Goal: Find contact information: Find contact information

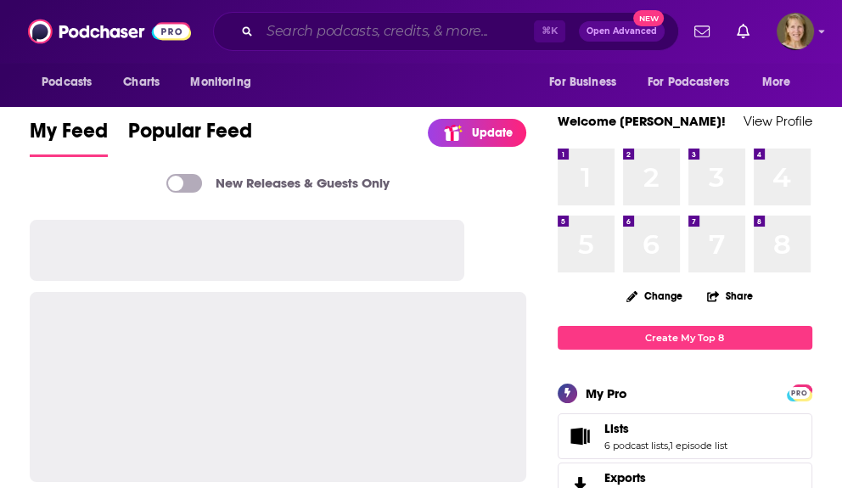
click at [308, 29] on input "Search podcasts, credits, & more..." at bounding box center [397, 31] width 274 height 27
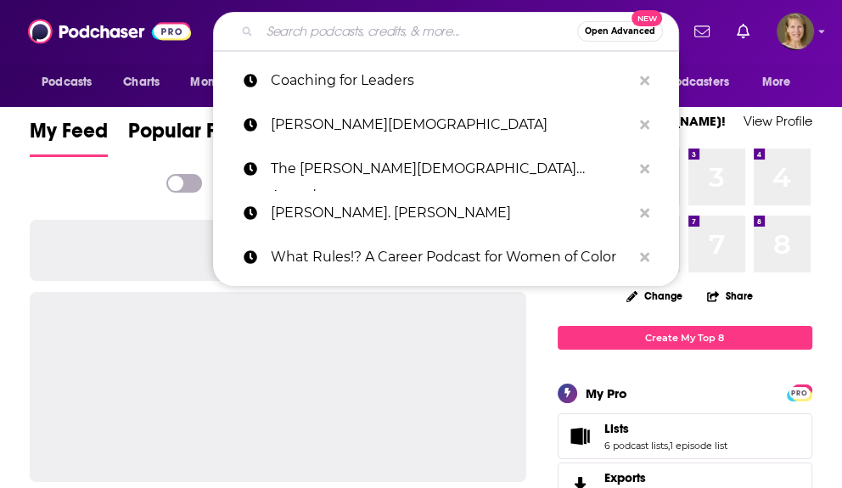
paste input "[PERSON_NAME]"
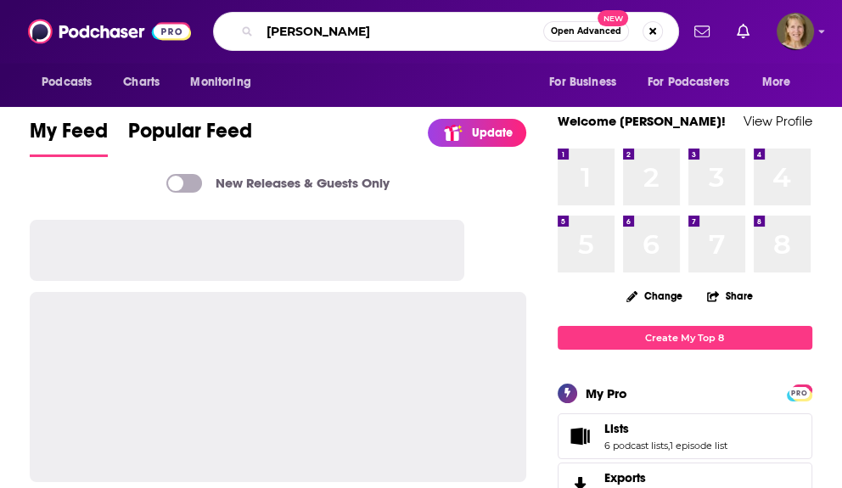
type input "[PERSON_NAME]"
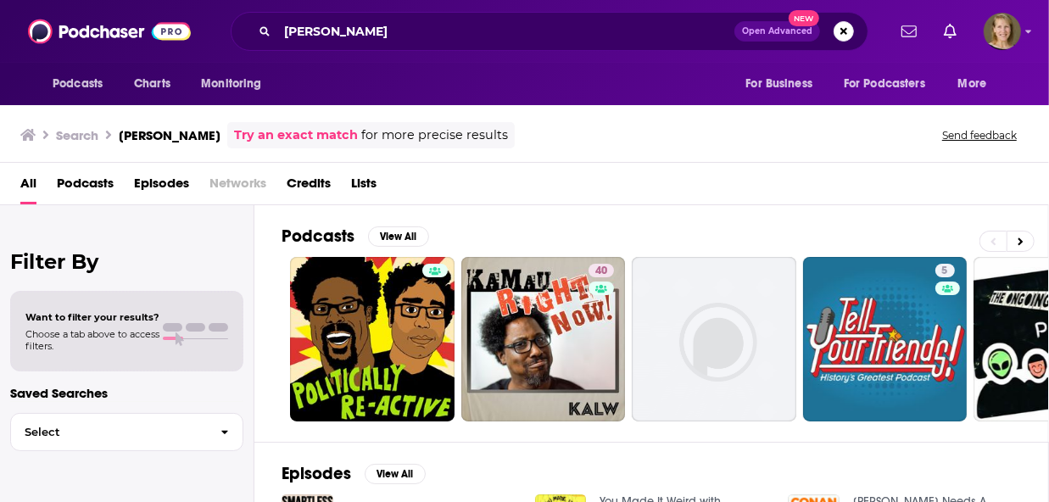
click at [89, 182] on span "Podcasts" at bounding box center [85, 187] width 57 height 35
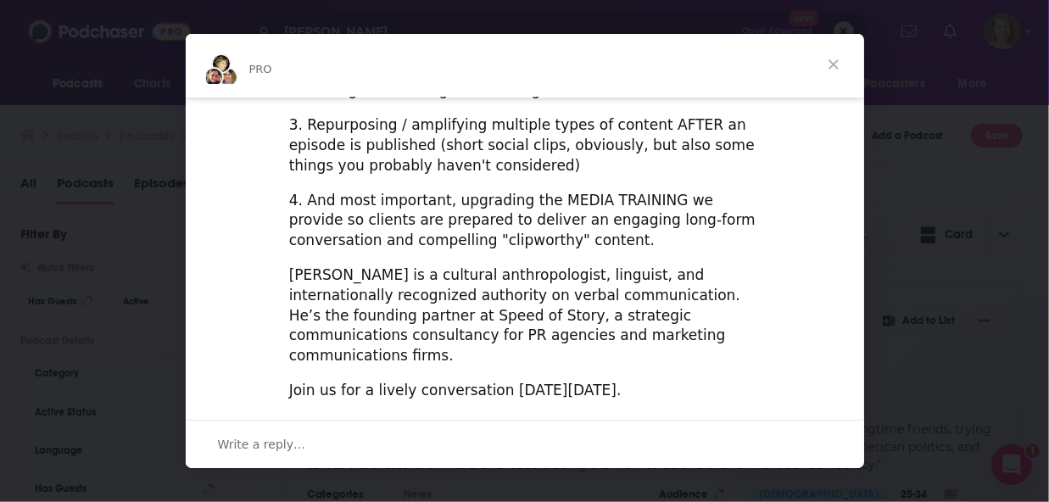
scroll to position [741, 0]
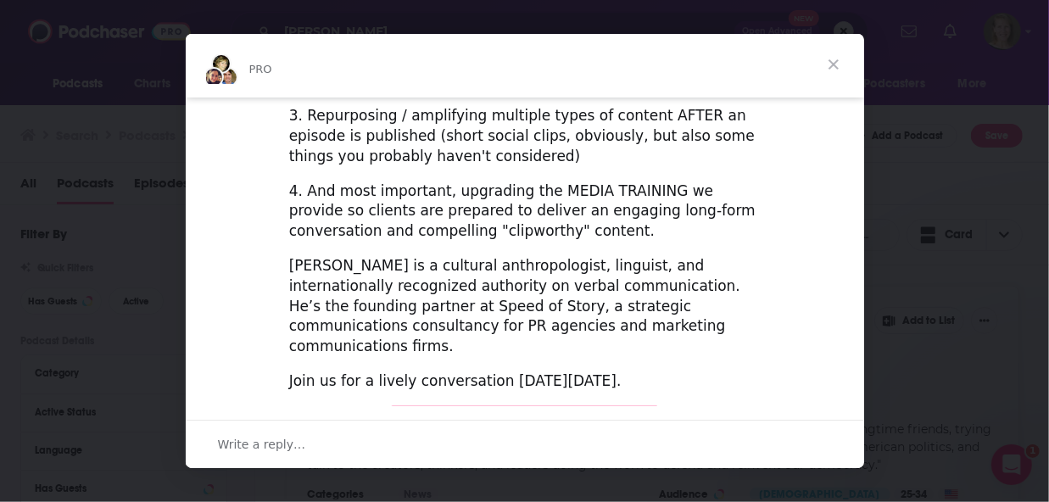
click at [529, 414] on span "Register Here (It's Free!)" at bounding box center [524, 422] width 203 height 17
click at [834, 62] on span "Close" at bounding box center [833, 64] width 61 height 61
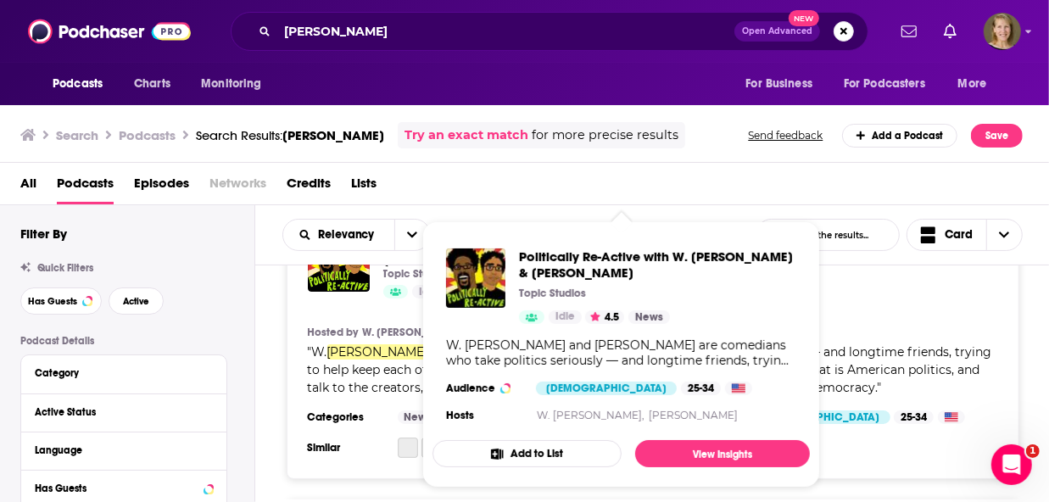
scroll to position [62, 0]
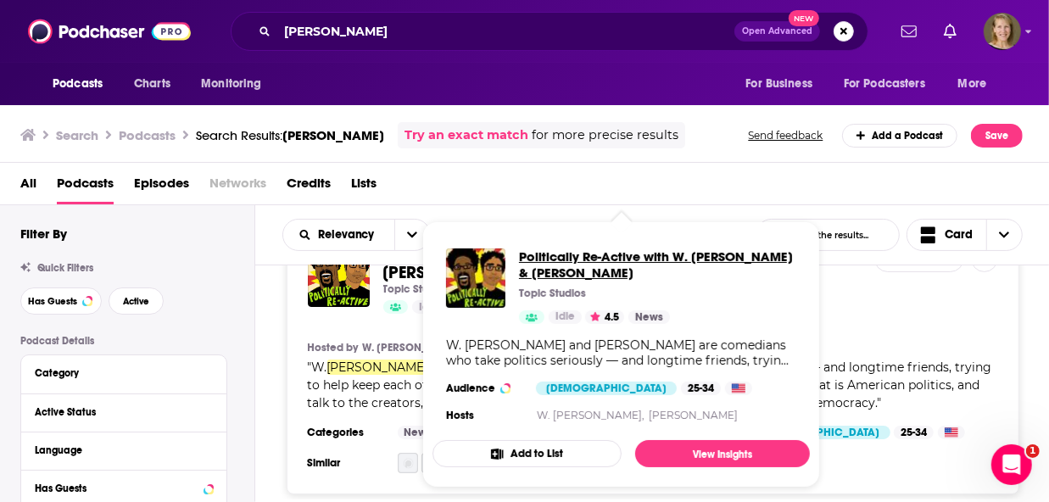
click at [572, 259] on span "Politically Re-Active with W. [PERSON_NAME] & [PERSON_NAME]" at bounding box center [657, 265] width 277 height 32
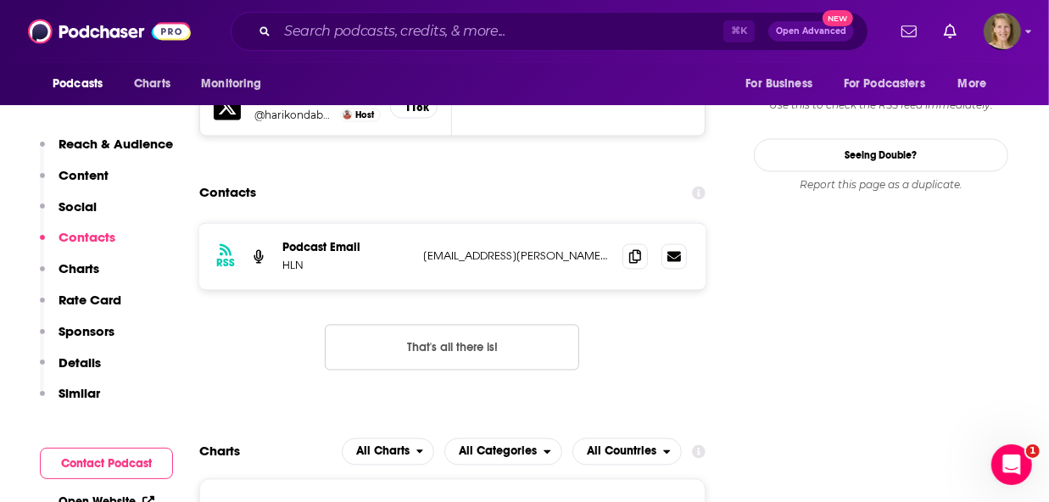
scroll to position [1799, 0]
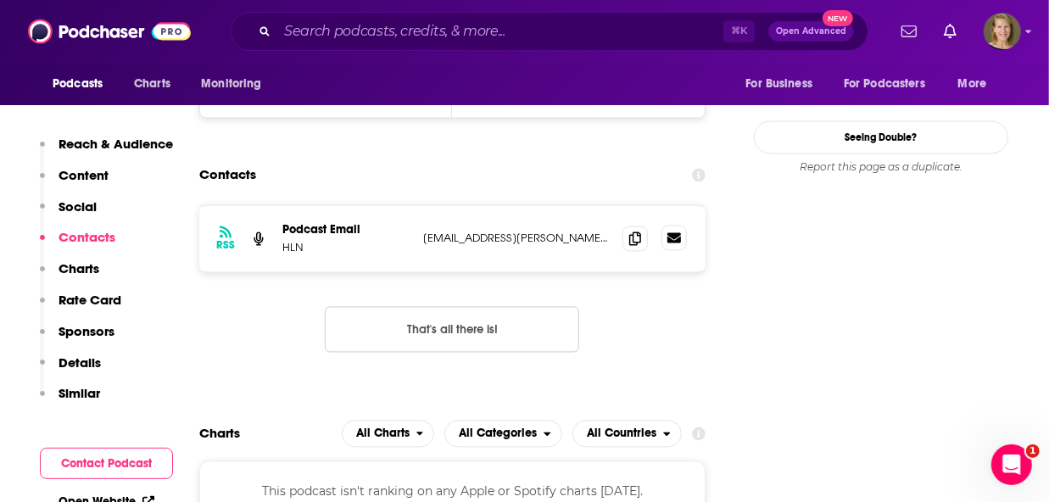
click at [678, 232] on icon at bounding box center [675, 239] width 14 height 14
